Goal: Task Accomplishment & Management: Manage account settings

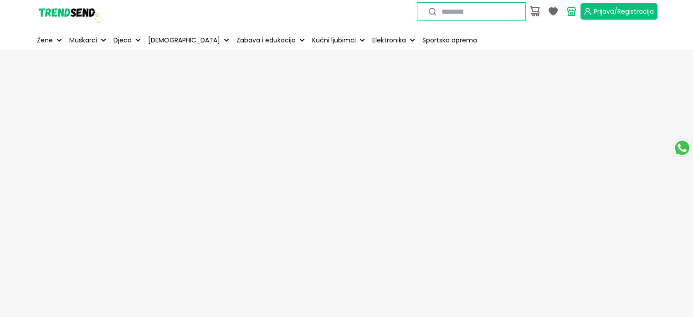
click at [601, 15] on span "Prijava/Registracija" at bounding box center [624, 11] width 60 height 9
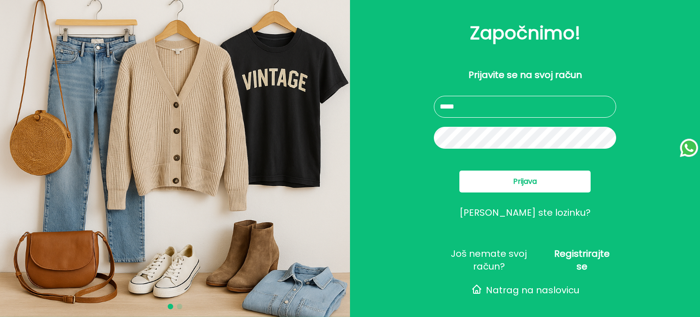
click at [461, 117] on input "text" at bounding box center [525, 107] width 182 height 22
type input "**********"
click at [511, 191] on button "Prijava" at bounding box center [524, 181] width 131 height 22
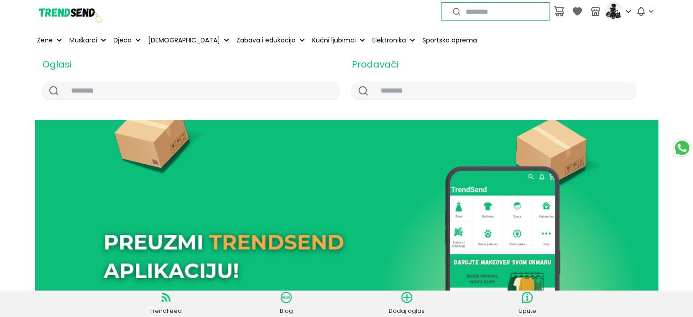
click at [583, 11] on link at bounding box center [577, 11] width 18 height 18
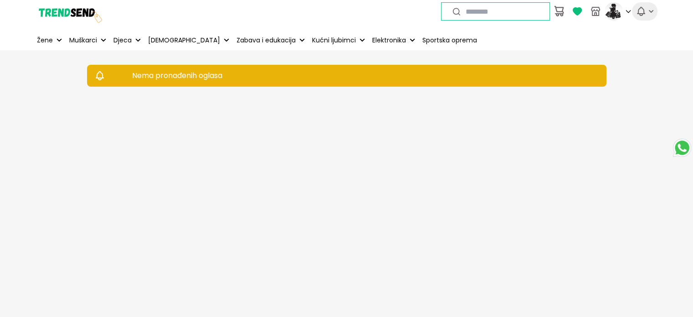
click at [641, 12] on icon "button" at bounding box center [641, 11] width 11 height 11
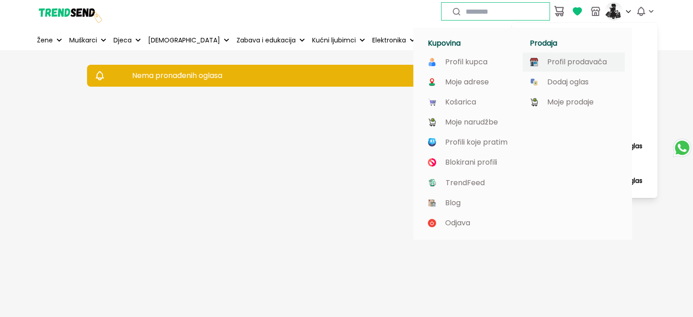
click at [572, 62] on p "Profil prodavača" at bounding box center [577, 62] width 60 height 8
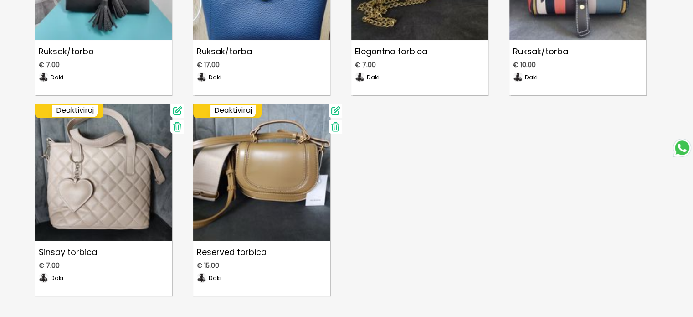
scroll to position [911, 0]
